Goal: Find contact information: Find contact information

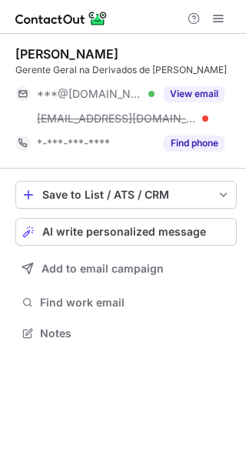
scroll to position [323, 246]
click at [190, 147] on button "Find phone" at bounding box center [194, 143] width 61 height 15
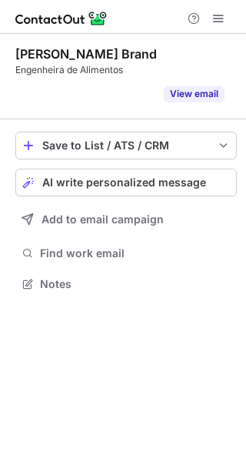
scroll to position [249, 246]
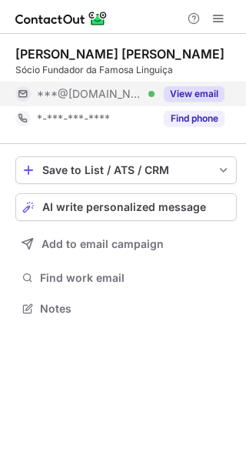
scroll to position [298, 246]
click at [196, 82] on div "View email" at bounding box center [190, 94] width 70 height 25
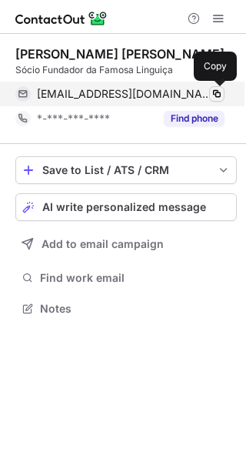
click at [218, 92] on span at bounding box center [217, 94] width 12 height 12
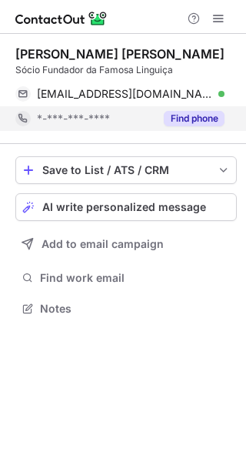
click at [209, 115] on button "Find phone" at bounding box center [194, 118] width 61 height 15
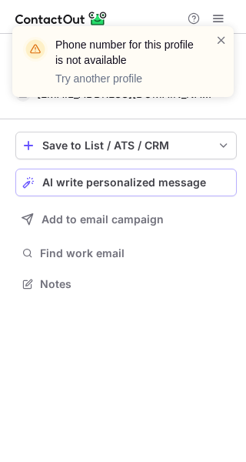
scroll to position [273, 246]
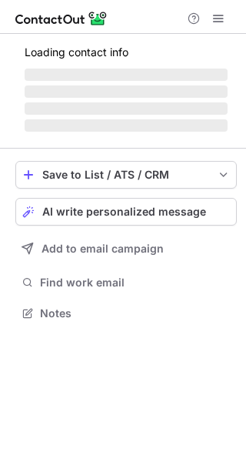
scroll to position [312, 246]
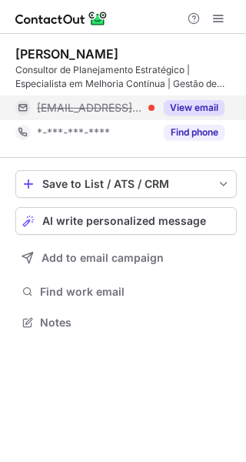
click at [219, 105] on button "View email" at bounding box center [194, 107] width 61 height 15
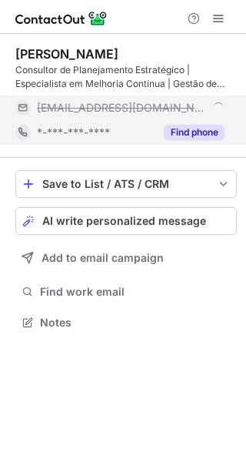
click at [209, 130] on button "Find phone" at bounding box center [194, 132] width 61 height 15
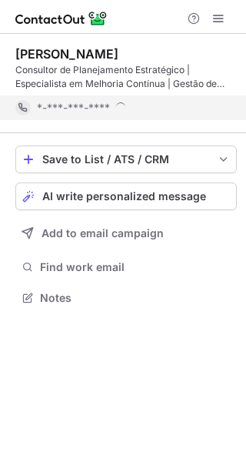
scroll to position [287, 246]
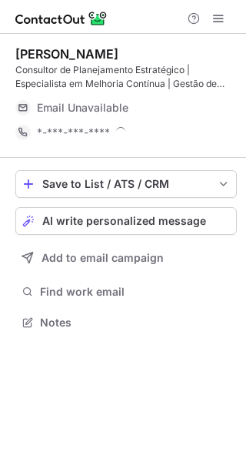
scroll to position [312, 246]
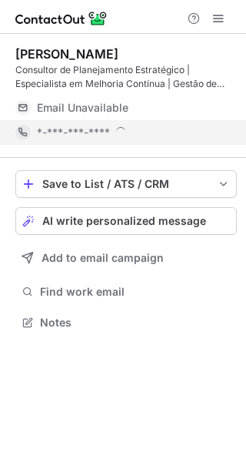
click at [110, 134] on span "*-***-***-****" at bounding box center [73, 133] width 73 height 14
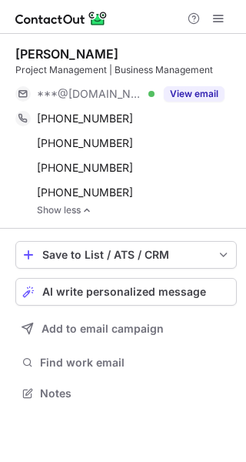
scroll to position [383, 246]
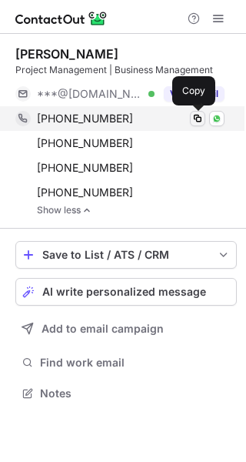
click at [196, 115] on span at bounding box center [198, 118] width 12 height 12
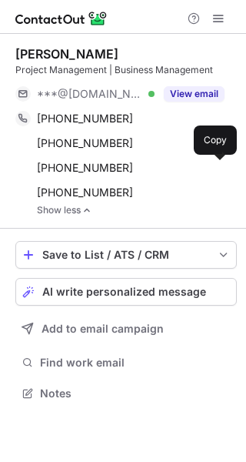
scroll to position [383, 246]
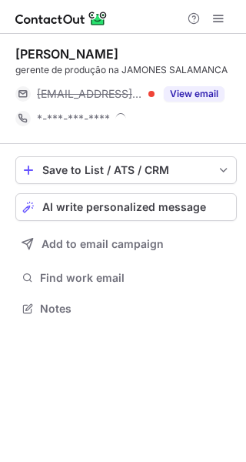
scroll to position [298, 246]
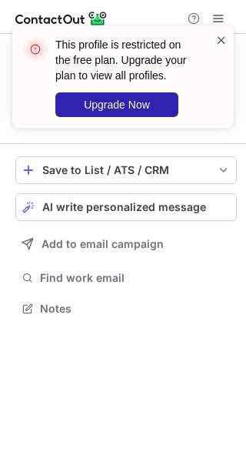
click at [220, 42] on span at bounding box center [222, 39] width 12 height 15
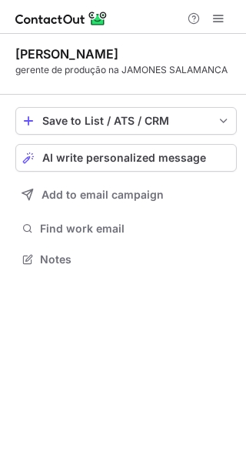
scroll to position [249, 246]
